Goal: Transaction & Acquisition: Purchase product/service

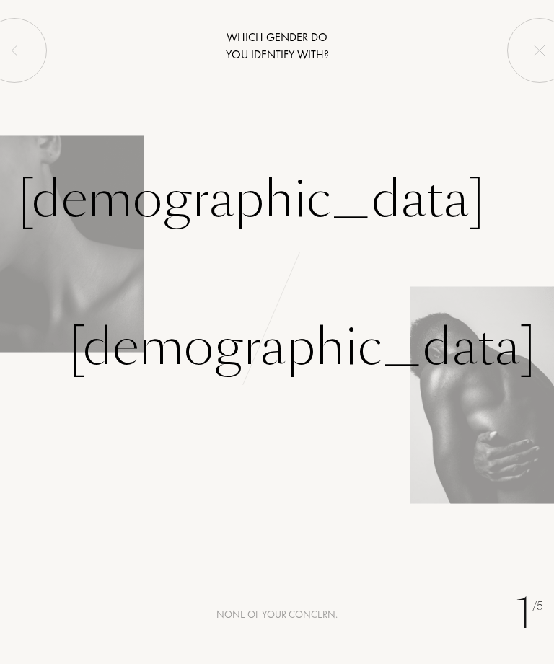
click at [105, 236] on div "[DEMOGRAPHIC_DATA]" at bounding box center [251, 200] width 467 height 76
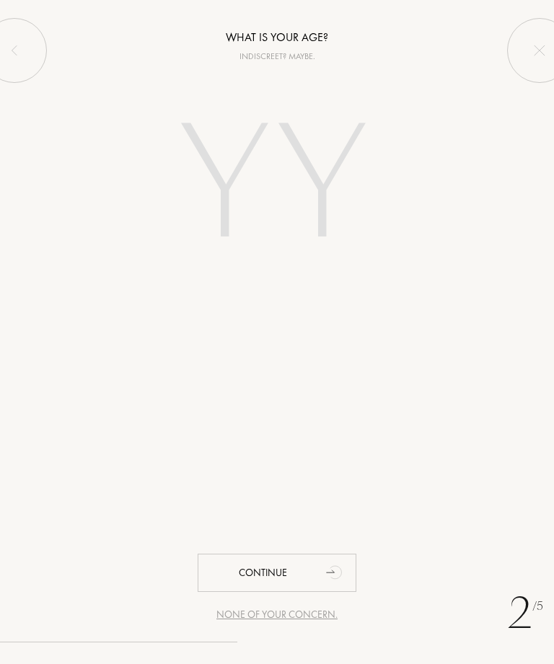
click at [306, 156] on input "number" at bounding box center [276, 187] width 271 height 216
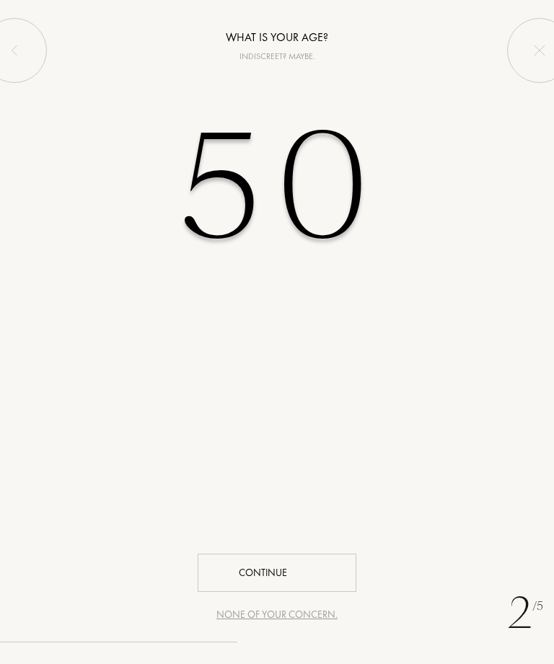
type input "50"
click at [314, 574] on div "Continue" at bounding box center [277, 573] width 159 height 38
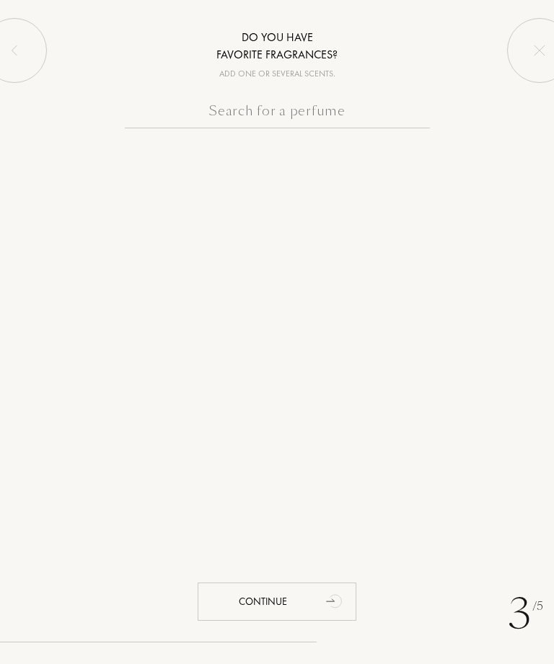
click at [277, 107] on input "text" at bounding box center [277, 114] width 305 height 28
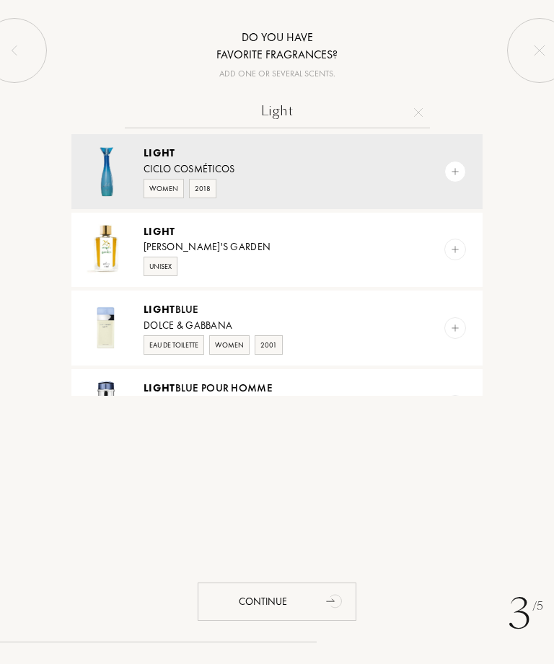
type input "Light"
click at [458, 327] on img at bounding box center [455, 328] width 10 height 10
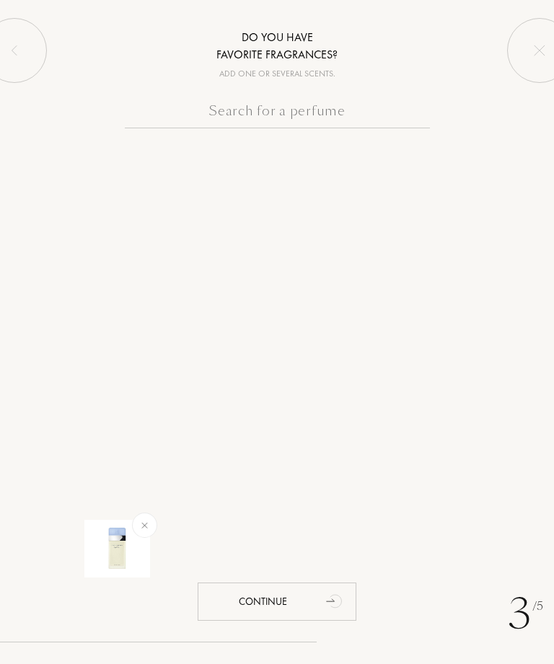
click at [246, 110] on input "text" at bounding box center [277, 114] width 305 height 28
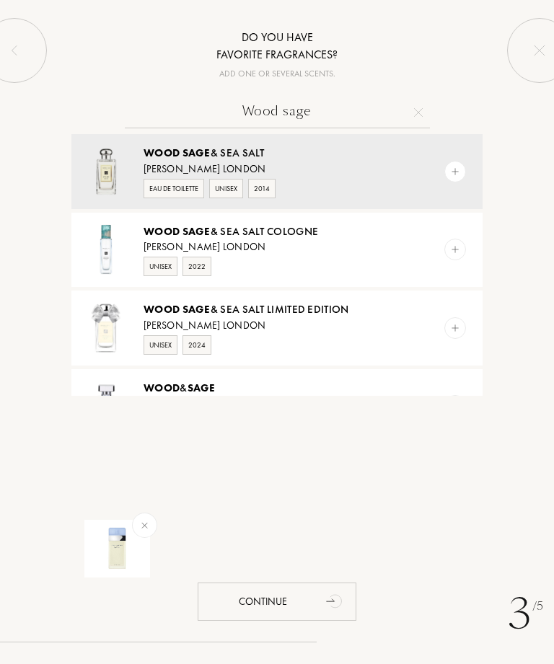
type input "Wood sage"
click at [459, 167] on img at bounding box center [455, 172] width 10 height 10
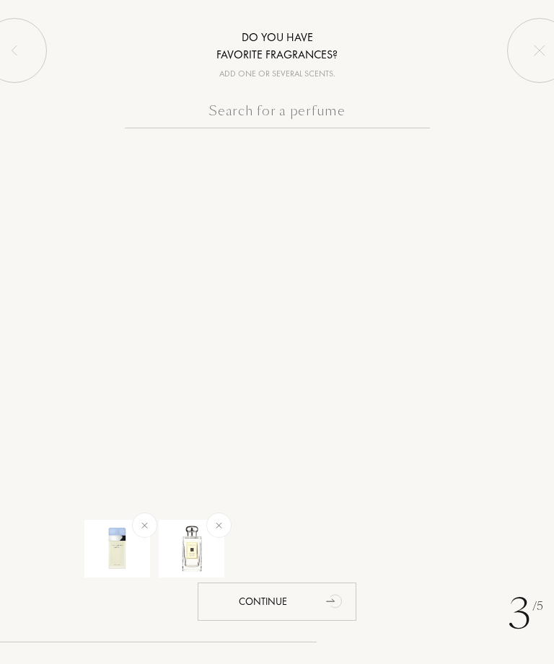
click at [281, 123] on input "text" at bounding box center [277, 114] width 305 height 28
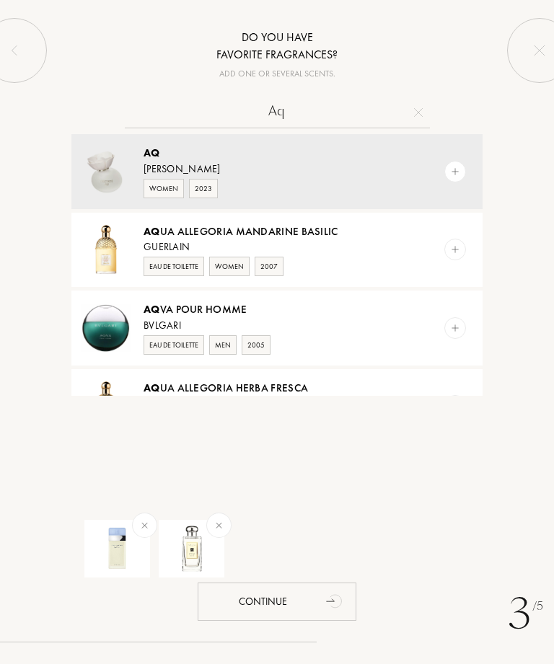
type input "Aq"
click at [450, 252] on img at bounding box center [455, 249] width 10 height 10
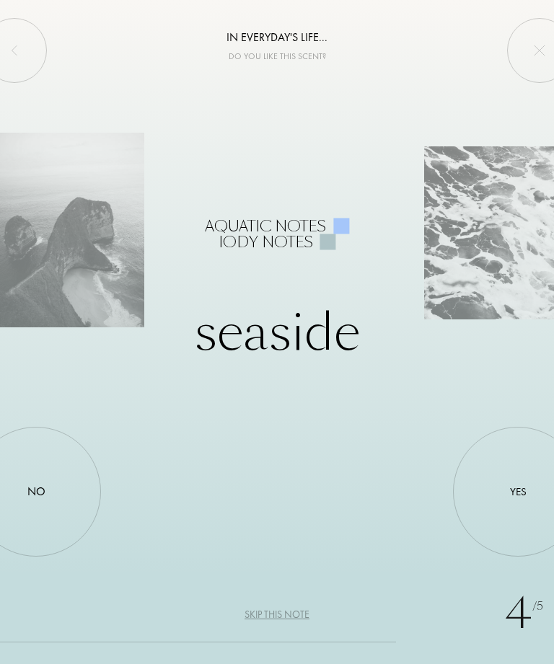
click at [500, 490] on div "Yes" at bounding box center [518, 492] width 130 height 130
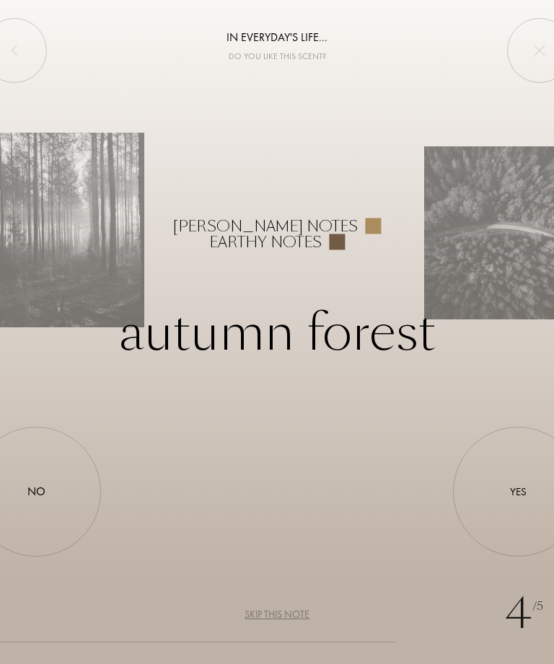
click at [532, 497] on div "Yes" at bounding box center [518, 492] width 130 height 130
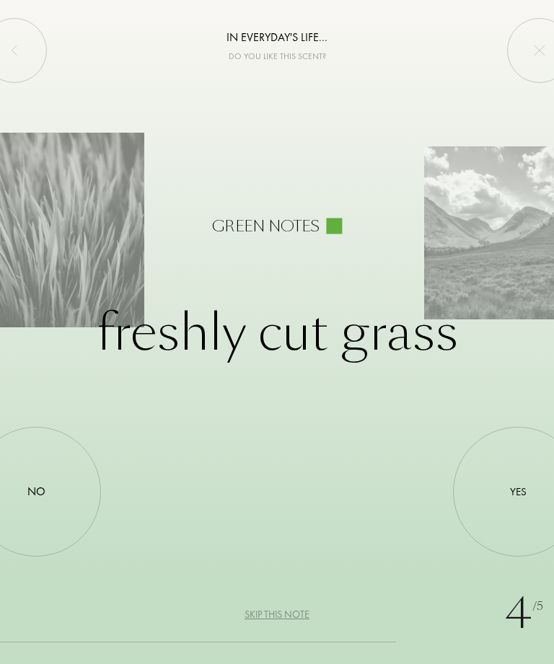
click at [292, 618] on div "Skip this note" at bounding box center [276, 614] width 65 height 15
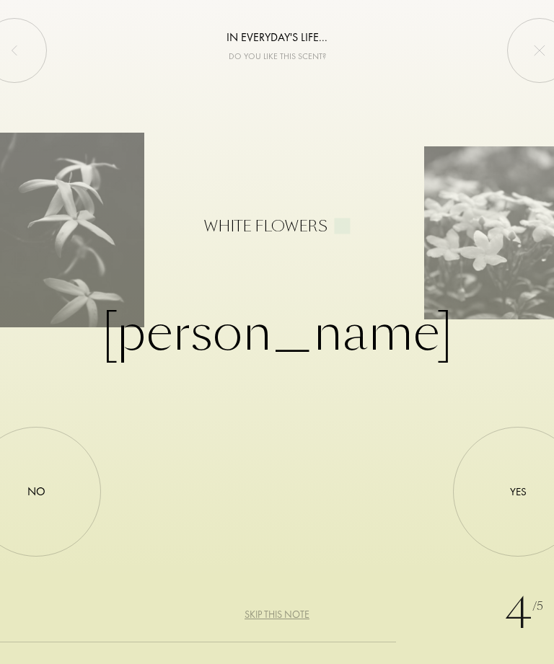
click at [61, 499] on div "No" at bounding box center [36, 492] width 130 height 130
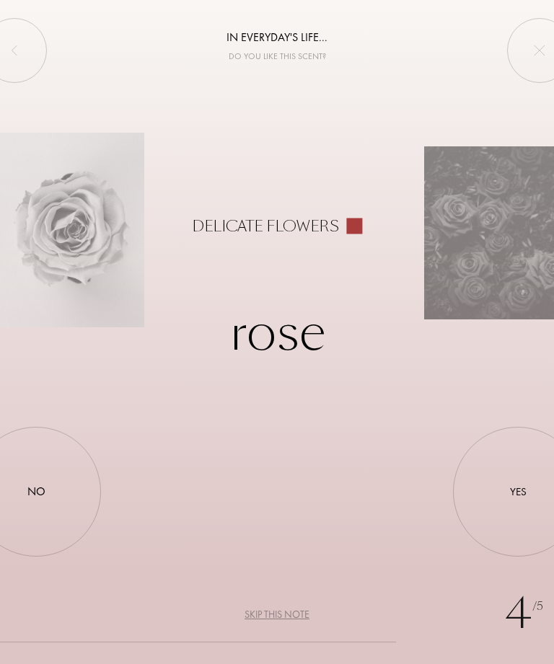
click at [54, 489] on div "No" at bounding box center [36, 492] width 130 height 130
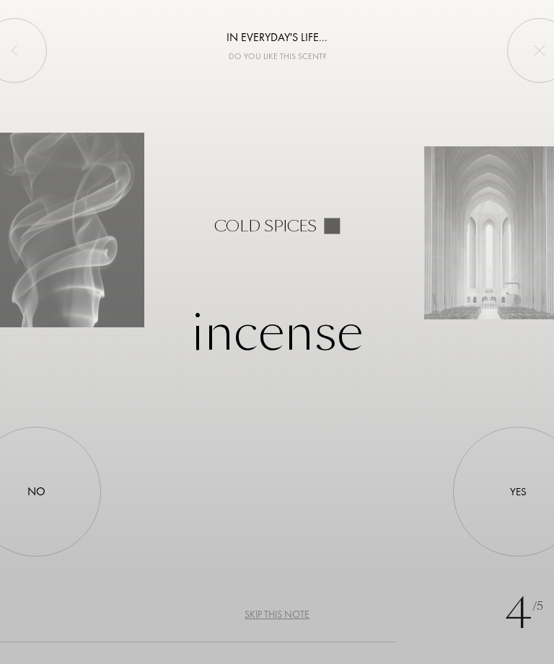
click at [297, 611] on div "Skip this note" at bounding box center [276, 614] width 65 height 15
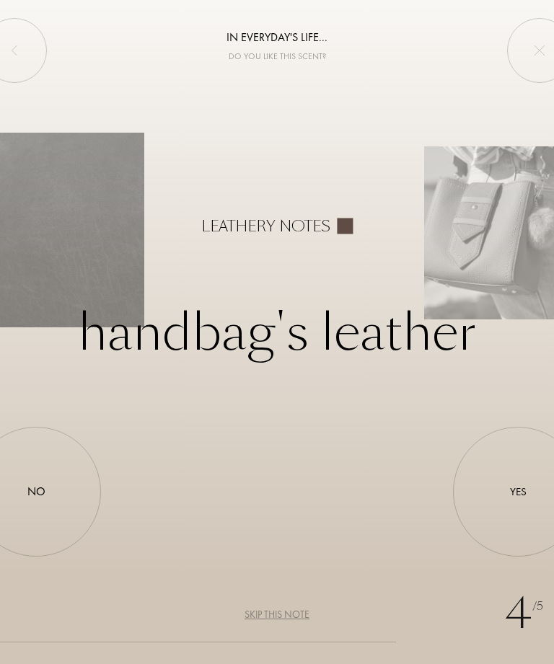
click at [519, 492] on div "Yes" at bounding box center [518, 491] width 17 height 17
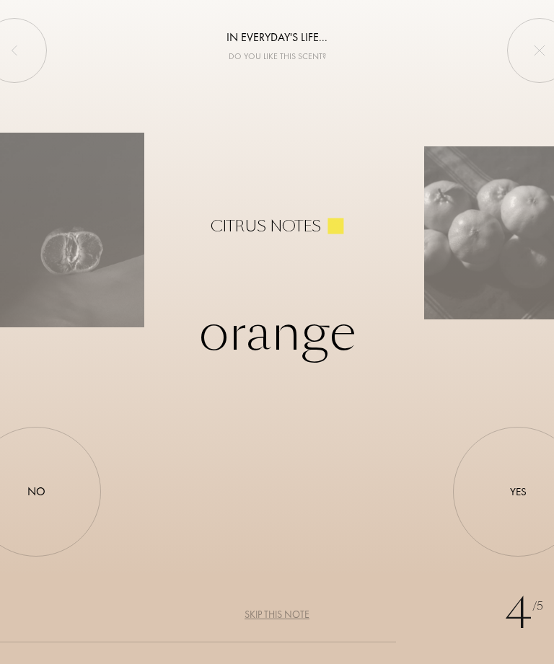
click at [523, 490] on div "Yes" at bounding box center [518, 491] width 17 height 17
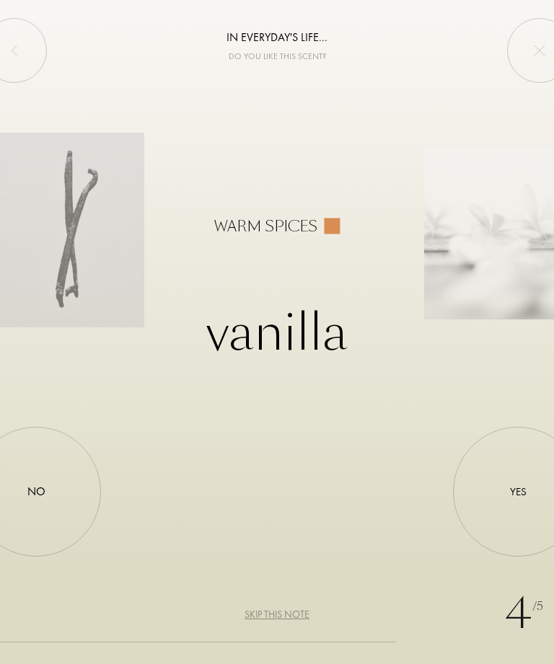
click at [505, 496] on div "Yes" at bounding box center [518, 492] width 130 height 130
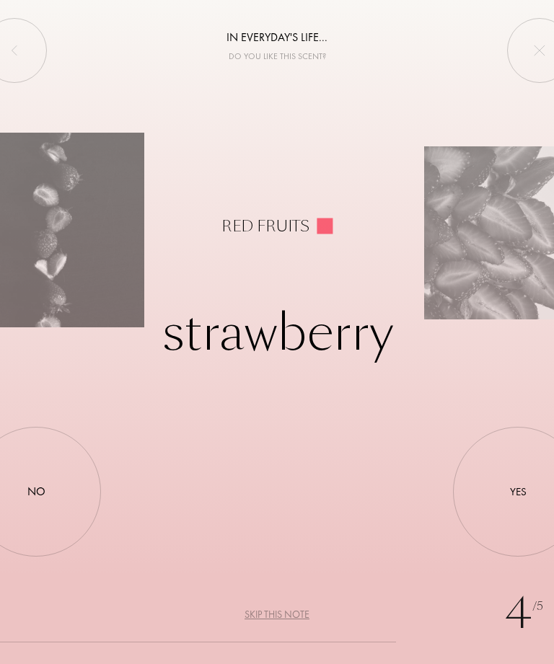
click at [515, 487] on div "Yes" at bounding box center [518, 491] width 17 height 17
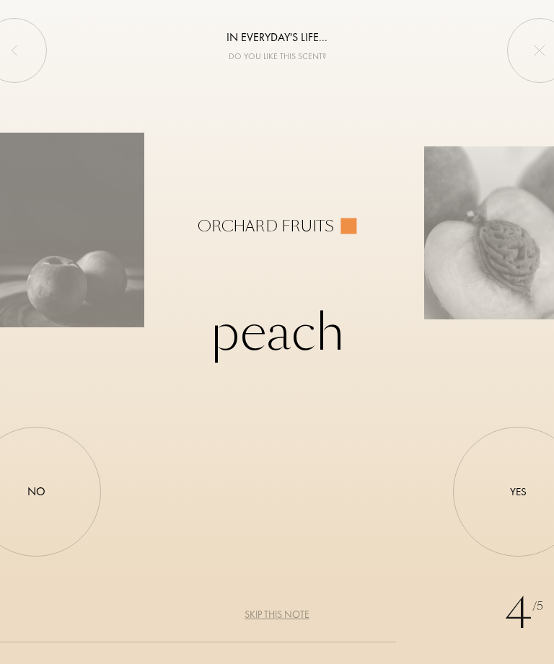
click at [512, 499] on div "Yes" at bounding box center [518, 491] width 17 height 17
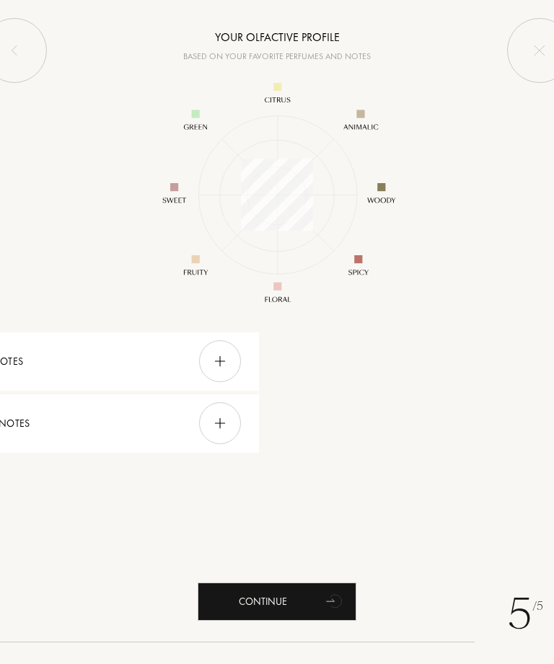
scroll to position [187, 187]
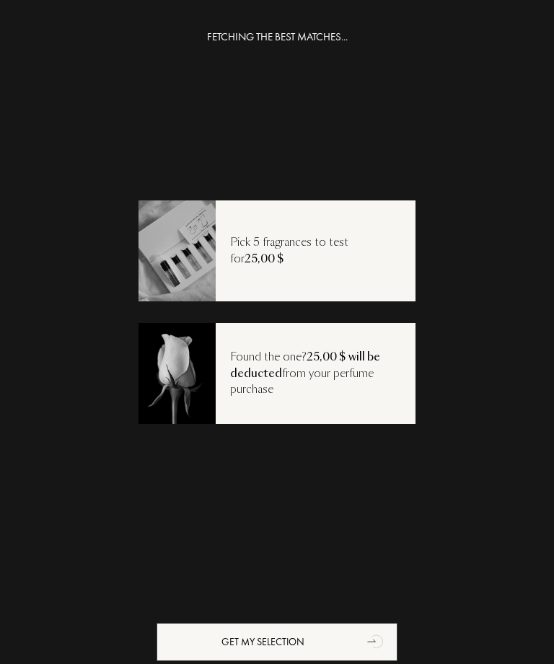
click at [332, 641] on div "Get my selection" at bounding box center [276, 642] width 241 height 38
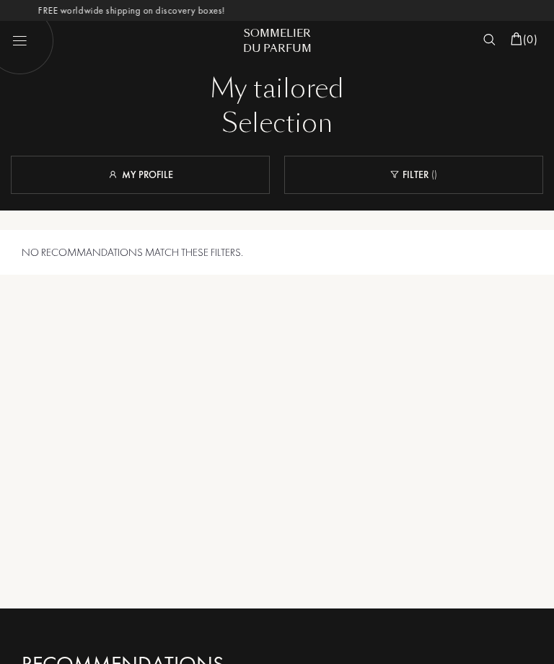
click at [17, 42] on img at bounding box center [20, 40] width 69 height 69
select select "US"
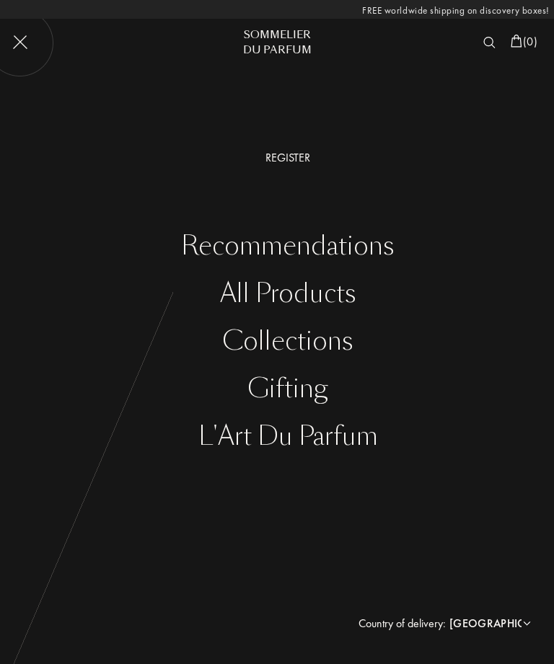
click at [251, 293] on div "All products" at bounding box center [288, 294] width 532 height 30
